Goal: Task Accomplishment & Management: Manage account settings

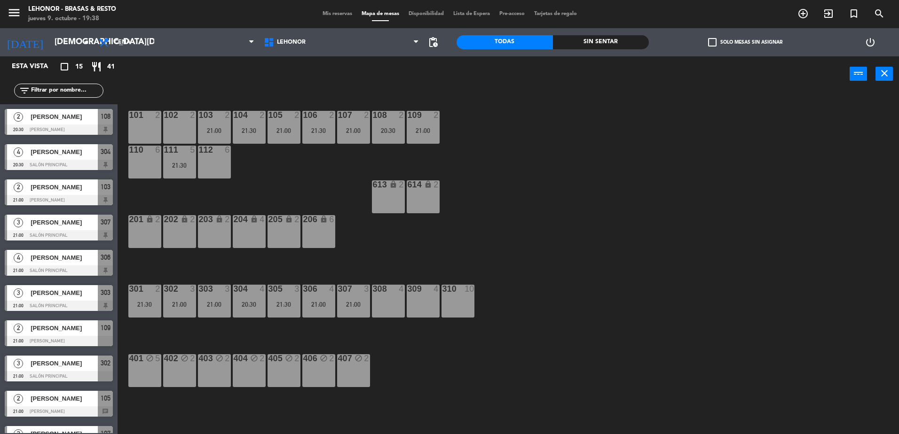
scroll to position [2, 0]
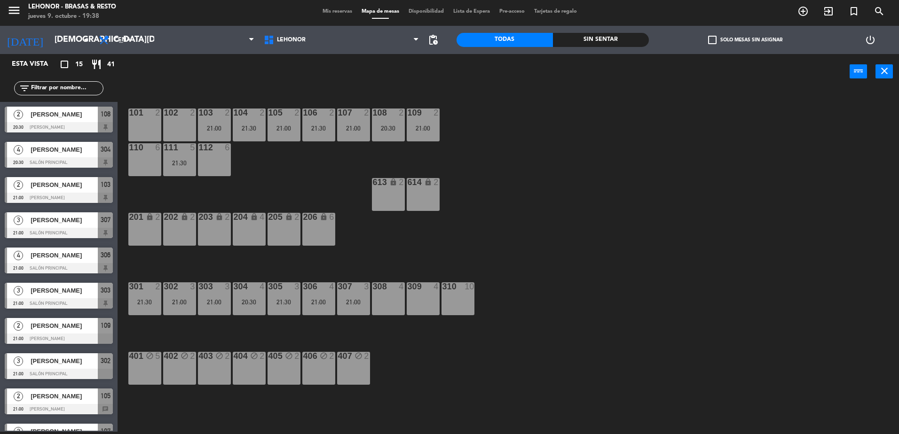
drag, startPoint x: 539, startPoint y: 411, endPoint x: 541, endPoint y: 416, distance: 4.9
drag, startPoint x: 541, startPoint y: 416, endPoint x: 142, endPoint y: 409, distance: 398.7
click at [142, 409] on div "101 2 102 2 103 2 21:00 104 2 21:30 105 2 21:00 106 2 21:30 107 2 21:00 108 2 2…" at bounding box center [512, 263] width 772 height 343
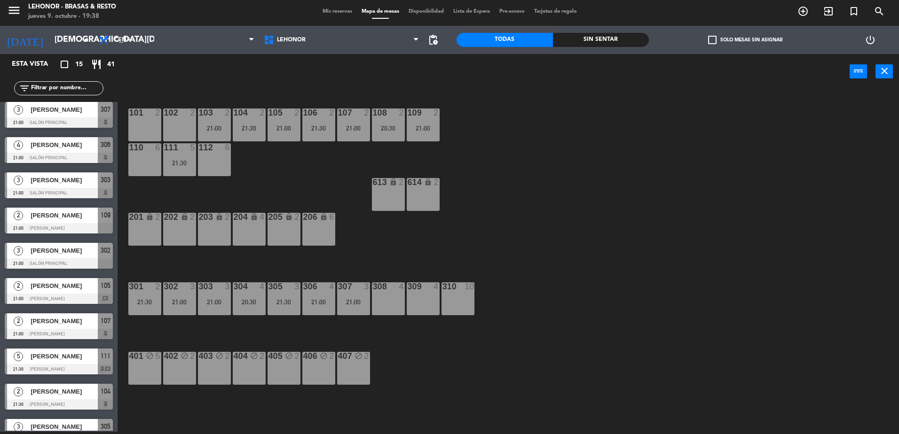
scroll to position [141, 0]
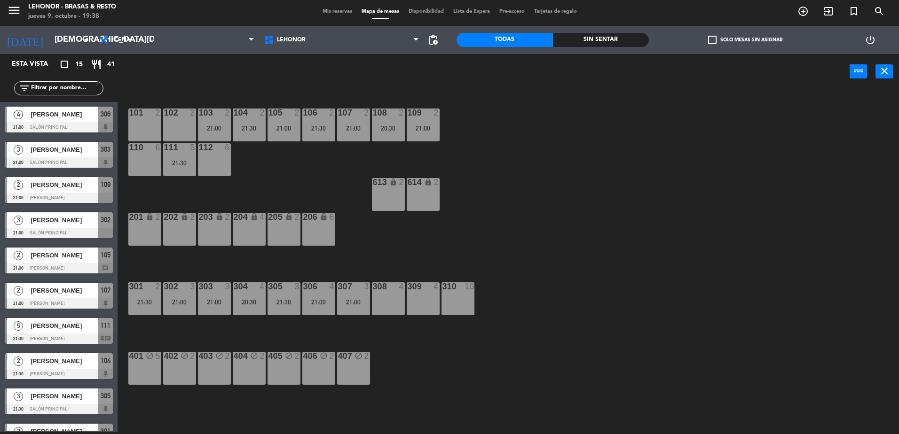
click at [71, 267] on div at bounding box center [59, 268] width 108 height 10
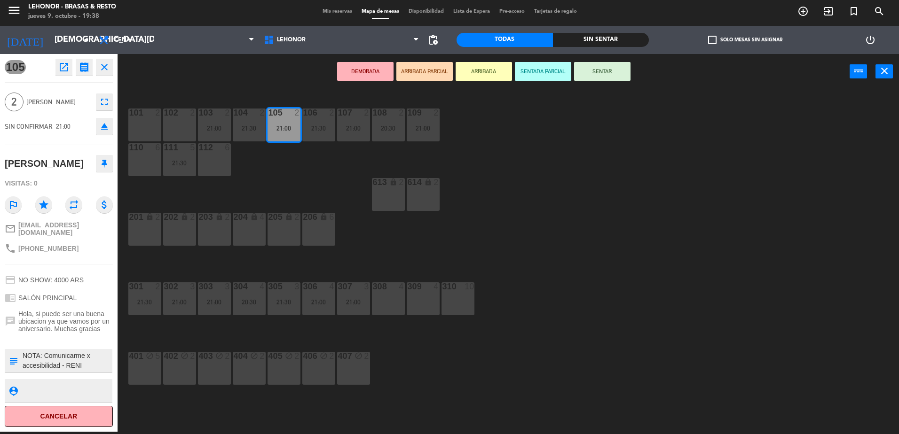
click at [156, 403] on div "101 2 102 2 103 2 21:00 104 2 21:30 105 2 21:00 106 2 21:30 107 2 21:00 108 2 2…" at bounding box center [512, 263] width 772 height 343
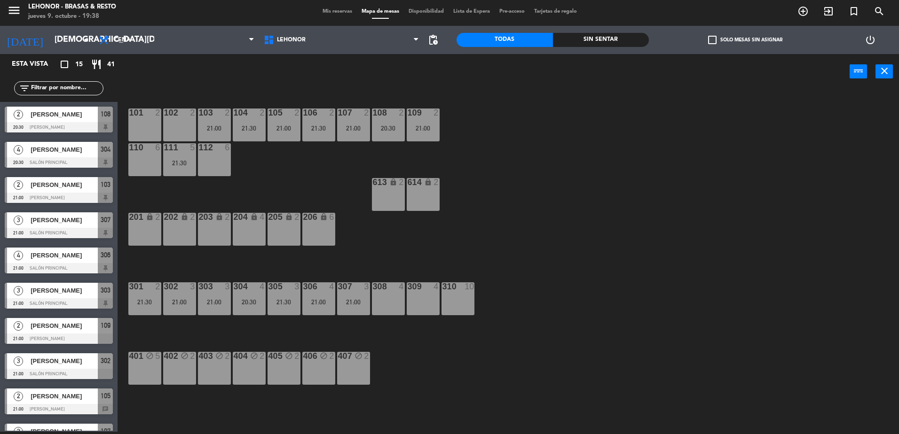
scroll to position [200, 0]
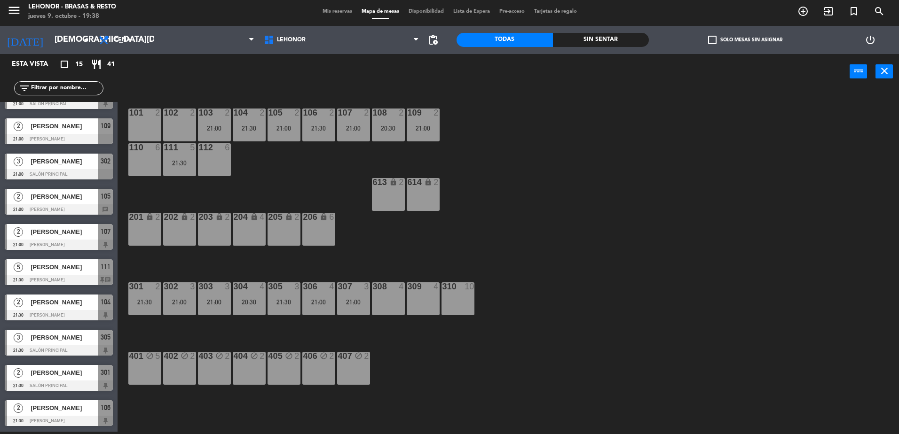
click at [71, 272] on span "[PERSON_NAME]" at bounding box center [64, 267] width 67 height 10
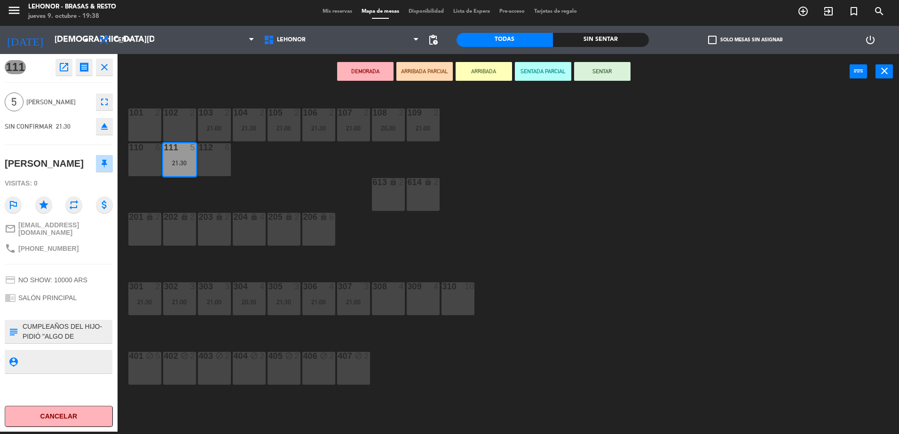
scroll to position [10, 0]
click at [166, 407] on div "101 2 102 2 103 2 21:00 104 2 21:30 105 2 21:00 106 2 21:30 107 2 21:00 108 2 2…" at bounding box center [512, 263] width 772 height 343
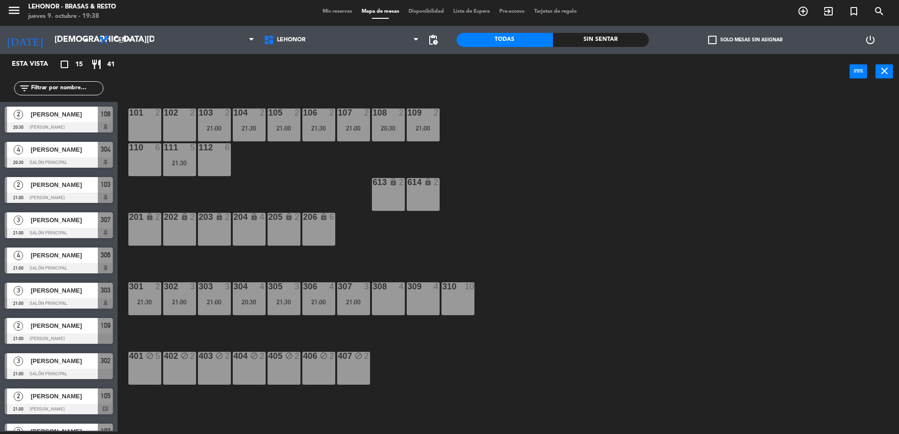
scroll to position [13, 0]
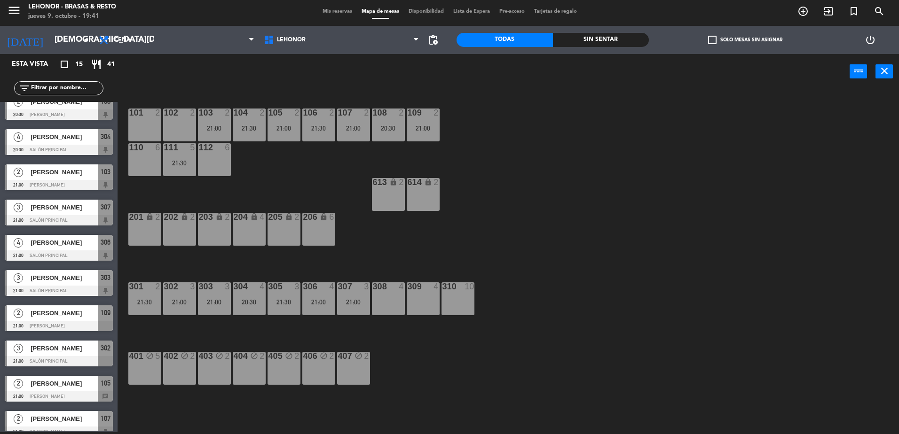
click at [78, 153] on div at bounding box center [59, 150] width 108 height 10
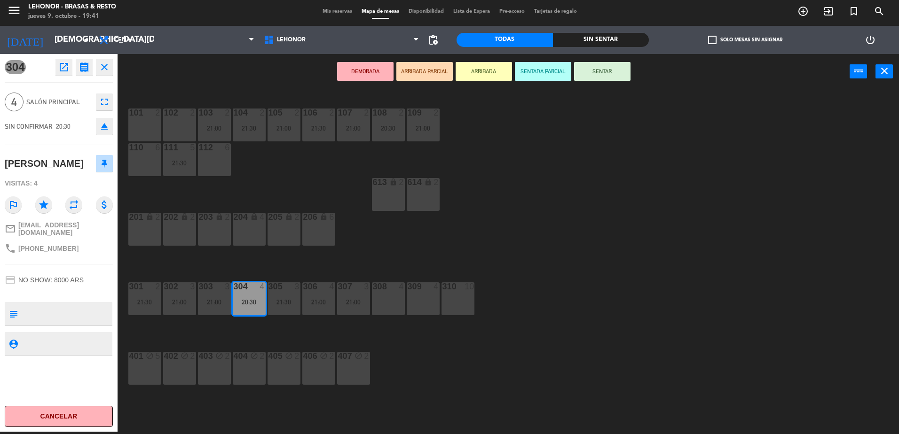
click at [109, 73] on button "close" at bounding box center [104, 67] width 17 height 17
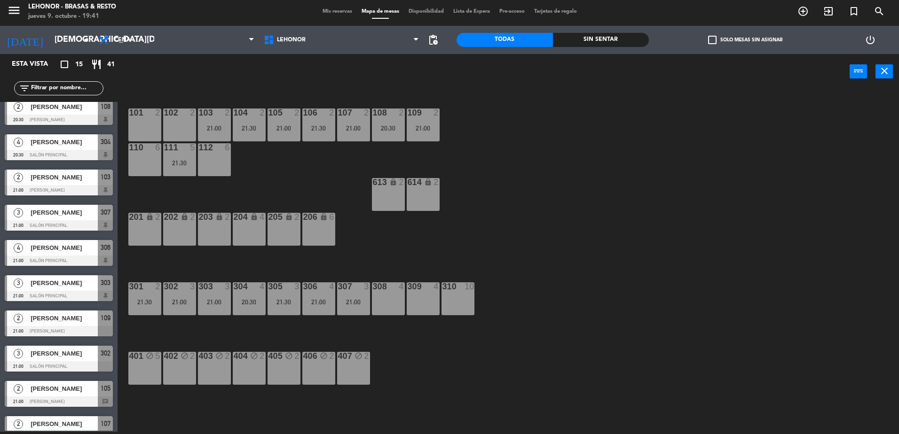
scroll to position [0, 0]
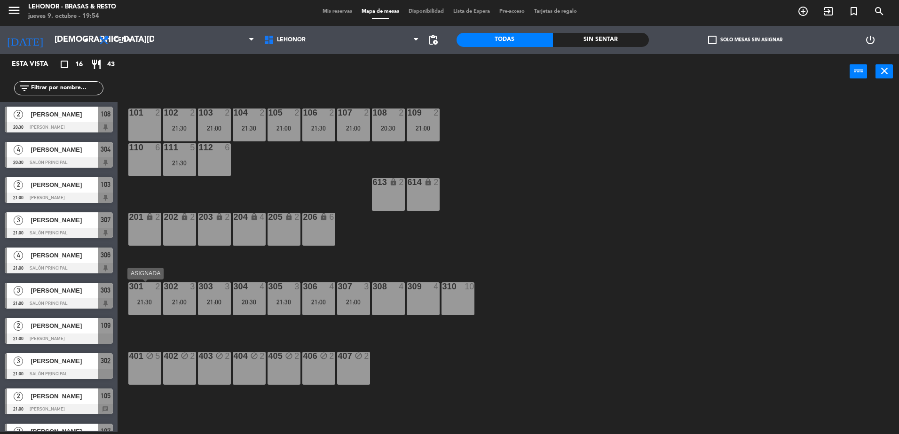
click at [152, 302] on div "21:30" at bounding box center [144, 302] width 33 height 7
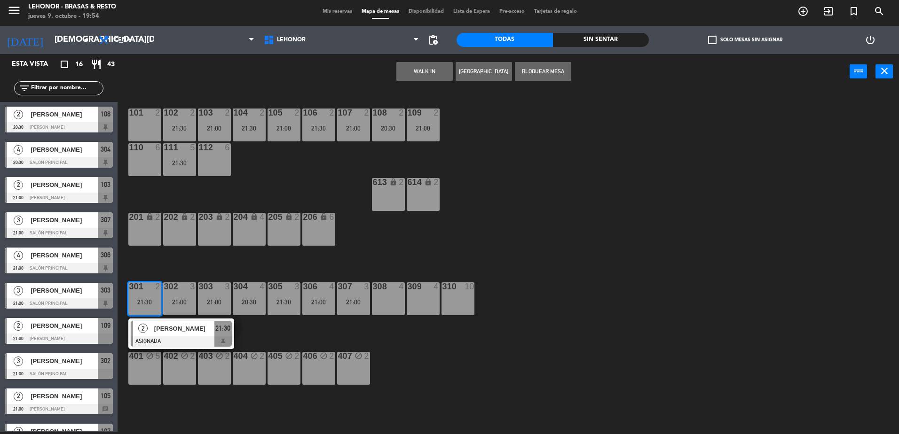
click at [522, 244] on div "101 2 102 2 21:30 103 2 21:00 104 2 21:30 105 2 21:00 106 2 21:30 107 2 21:00 1…" at bounding box center [512, 263] width 772 height 343
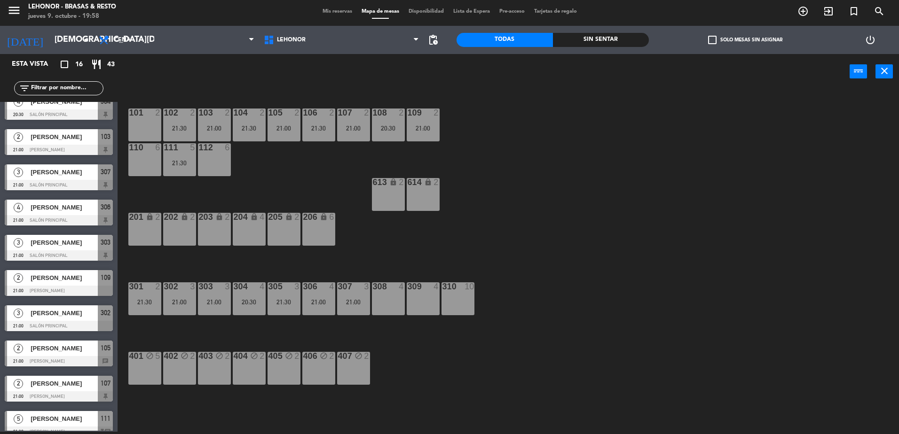
scroll to position [188, 0]
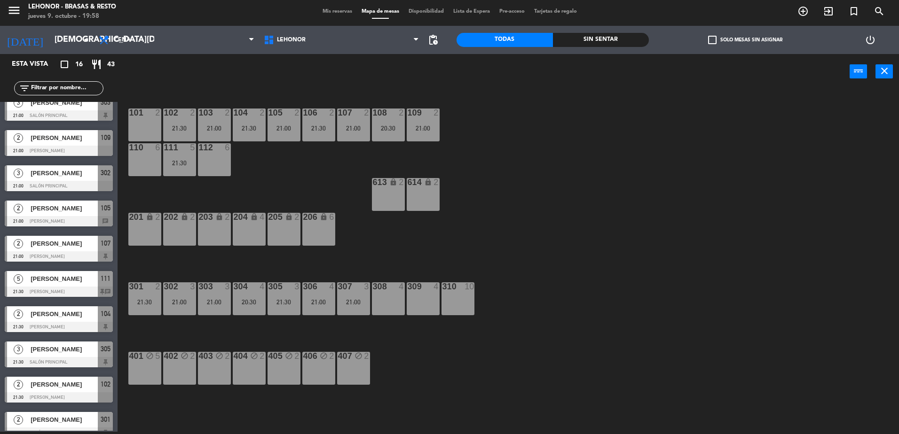
click at [75, 208] on span "[PERSON_NAME]" at bounding box center [64, 209] width 67 height 10
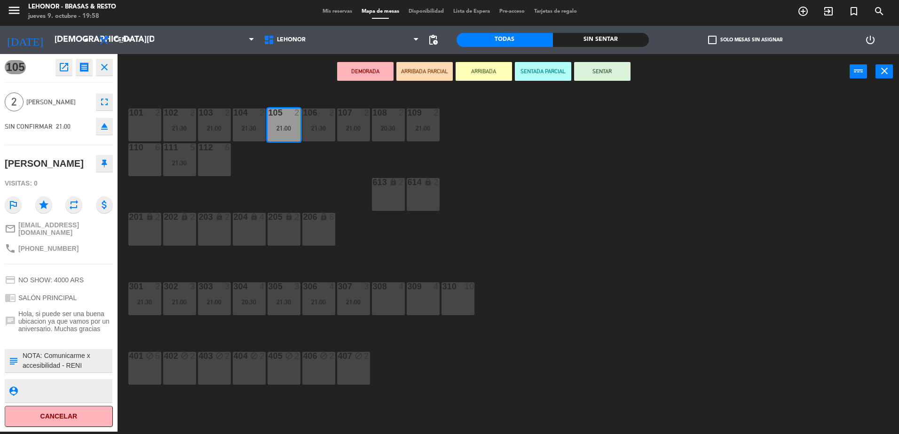
click at [212, 175] on div "112 6" at bounding box center [214, 159] width 33 height 33
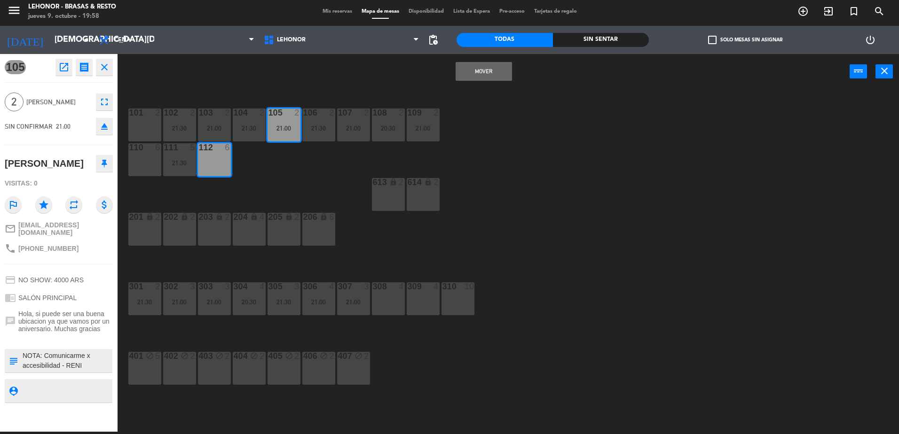
click at [292, 174] on div "101 2 102 2 21:30 103 2 21:00 104 2 21:30 105 2 21:00 106 2 21:30 107 2 21:00 1…" at bounding box center [512, 263] width 772 height 343
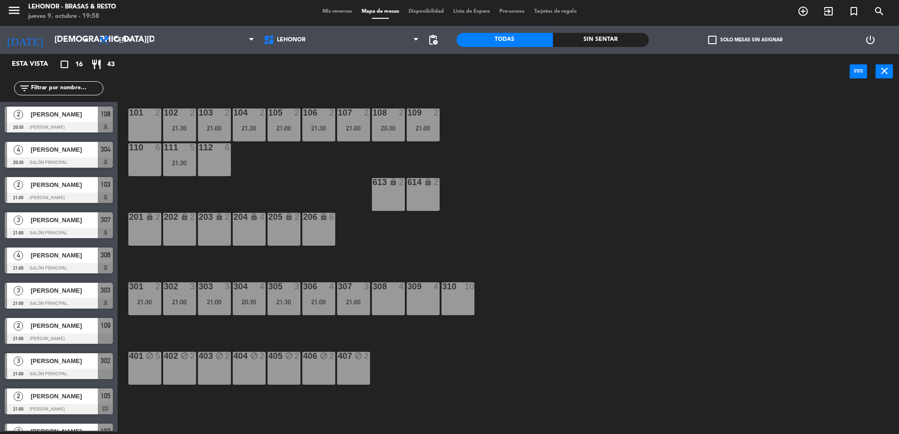
click at [346, 13] on span "Mis reservas" at bounding box center [337, 11] width 39 height 5
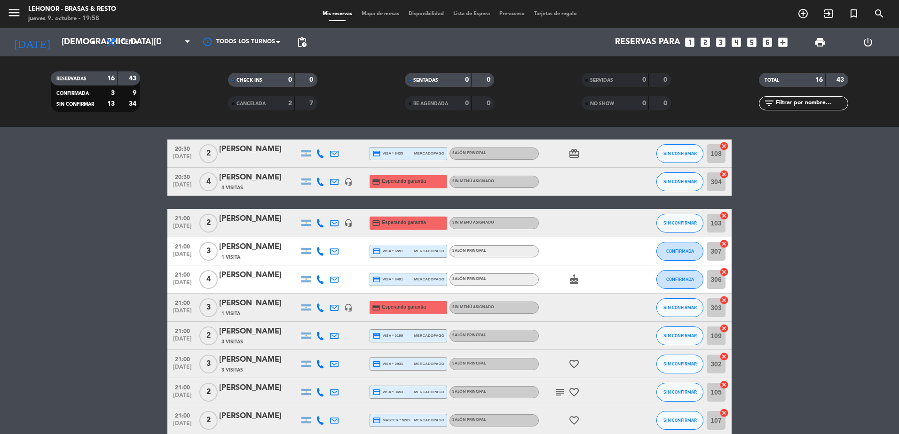
scroll to position [47, 0]
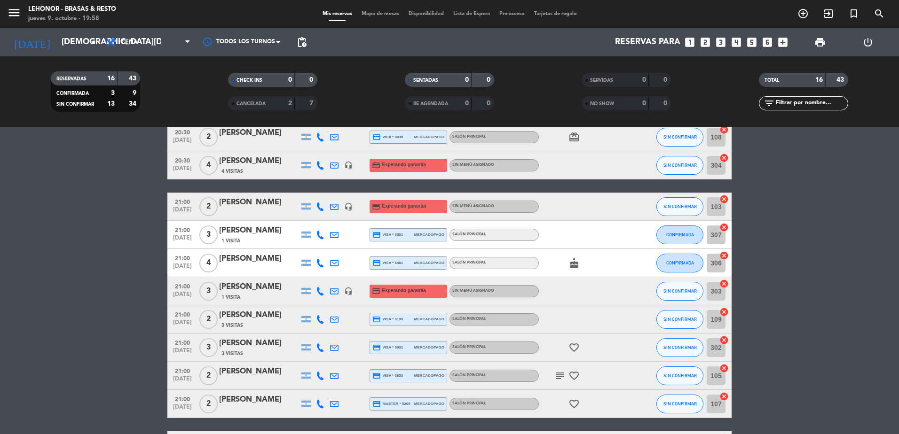
click at [575, 261] on icon "cake" at bounding box center [573, 263] width 11 height 11
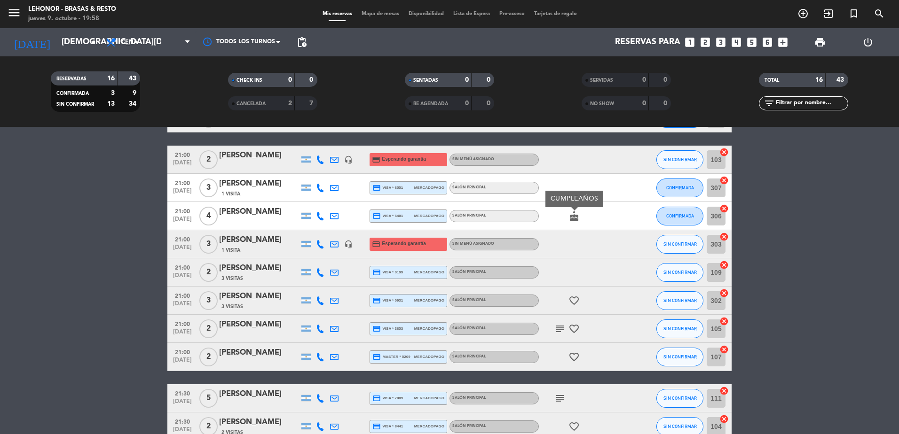
click at [574, 301] on icon "favorite_border" at bounding box center [573, 300] width 11 height 11
click at [559, 317] on div "subject favorite_border" at bounding box center [581, 329] width 85 height 28
click at [561, 332] on icon "subject" at bounding box center [559, 328] width 11 height 11
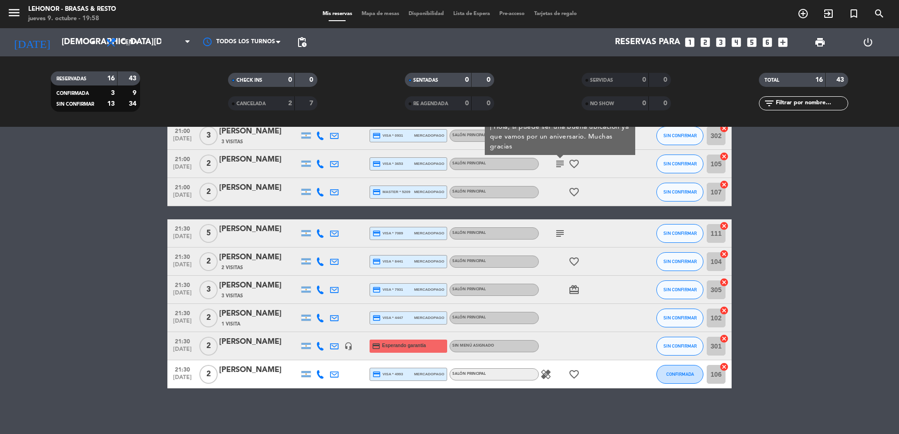
scroll to position [260, 0]
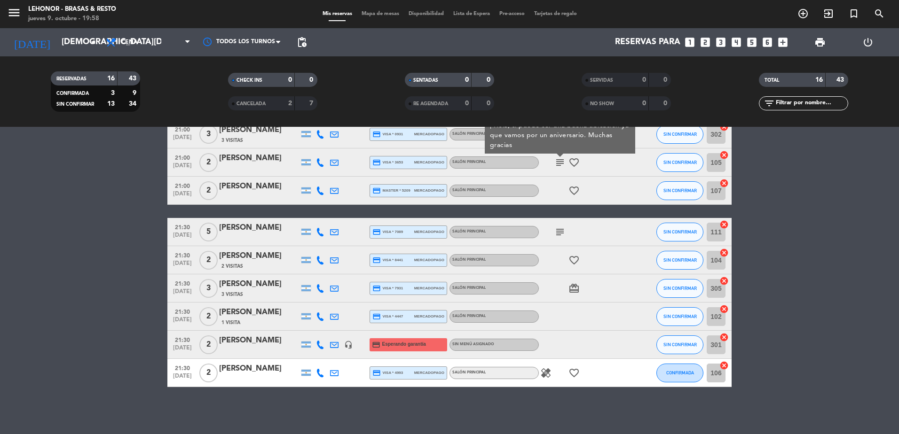
click at [563, 232] on icon "subject" at bounding box center [559, 232] width 11 height 11
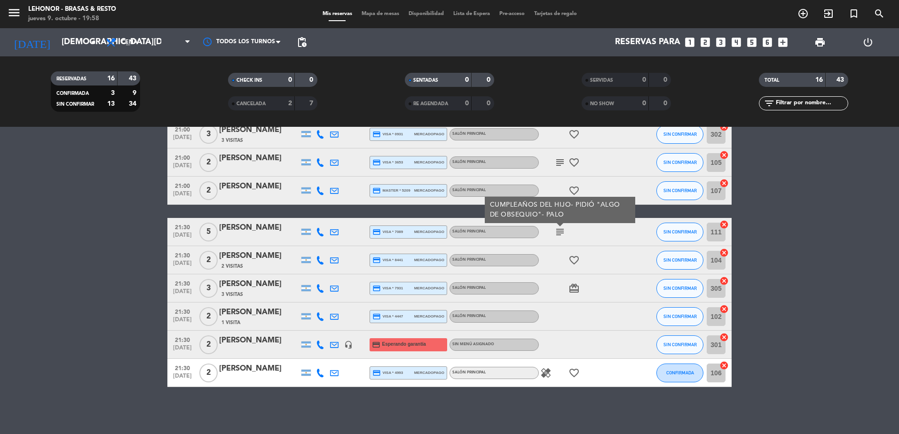
click at [571, 255] on icon "favorite_border" at bounding box center [573, 260] width 11 height 11
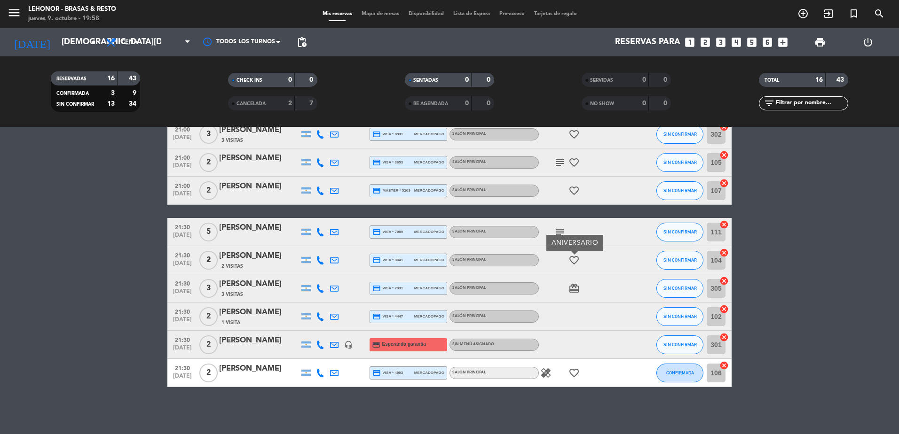
click at [574, 290] on icon "card_giftcard" at bounding box center [573, 288] width 11 height 11
click at [549, 376] on icon "healing" at bounding box center [545, 373] width 11 height 11
click at [573, 378] on icon "favorite_border" at bounding box center [573, 373] width 11 height 11
click at [385, 14] on span "Mapa de mesas" at bounding box center [380, 13] width 47 height 5
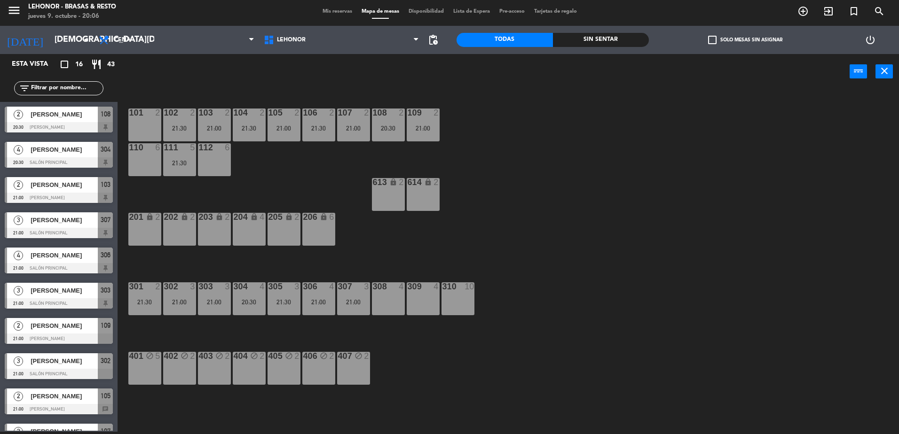
click at [331, 192] on div "101 2 102 2 21:30 103 2 21:00 104 2 21:30 105 2 21:00 106 2 21:30 107 2 21:00 1…" at bounding box center [512, 263] width 772 height 343
